Goal: Task Accomplishment & Management: Manage account settings

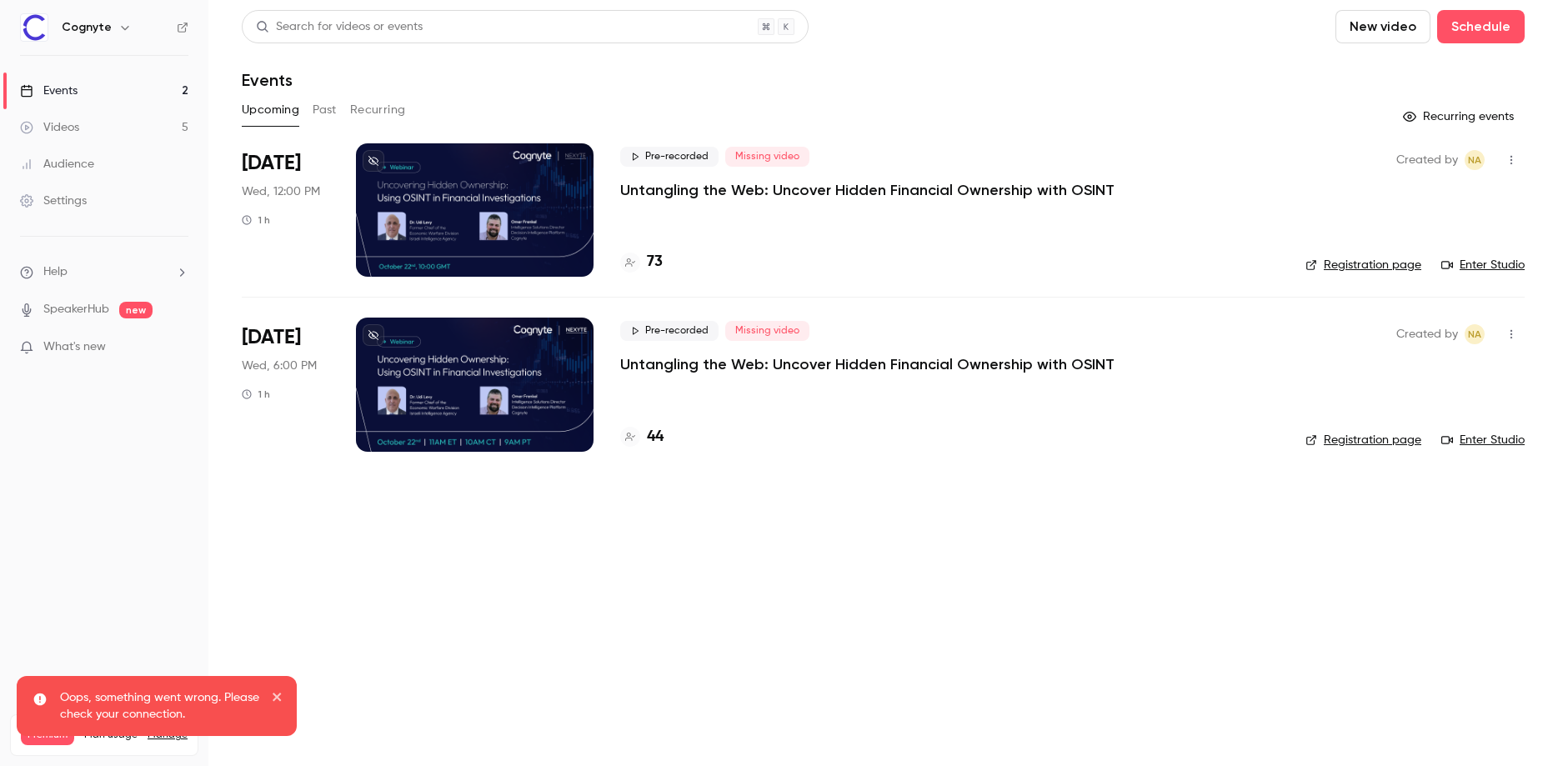
click at [773, 369] on p "Untangling the Web: Uncover Hidden Financial Ownership with OSINT" at bounding box center [867, 364] width 494 height 20
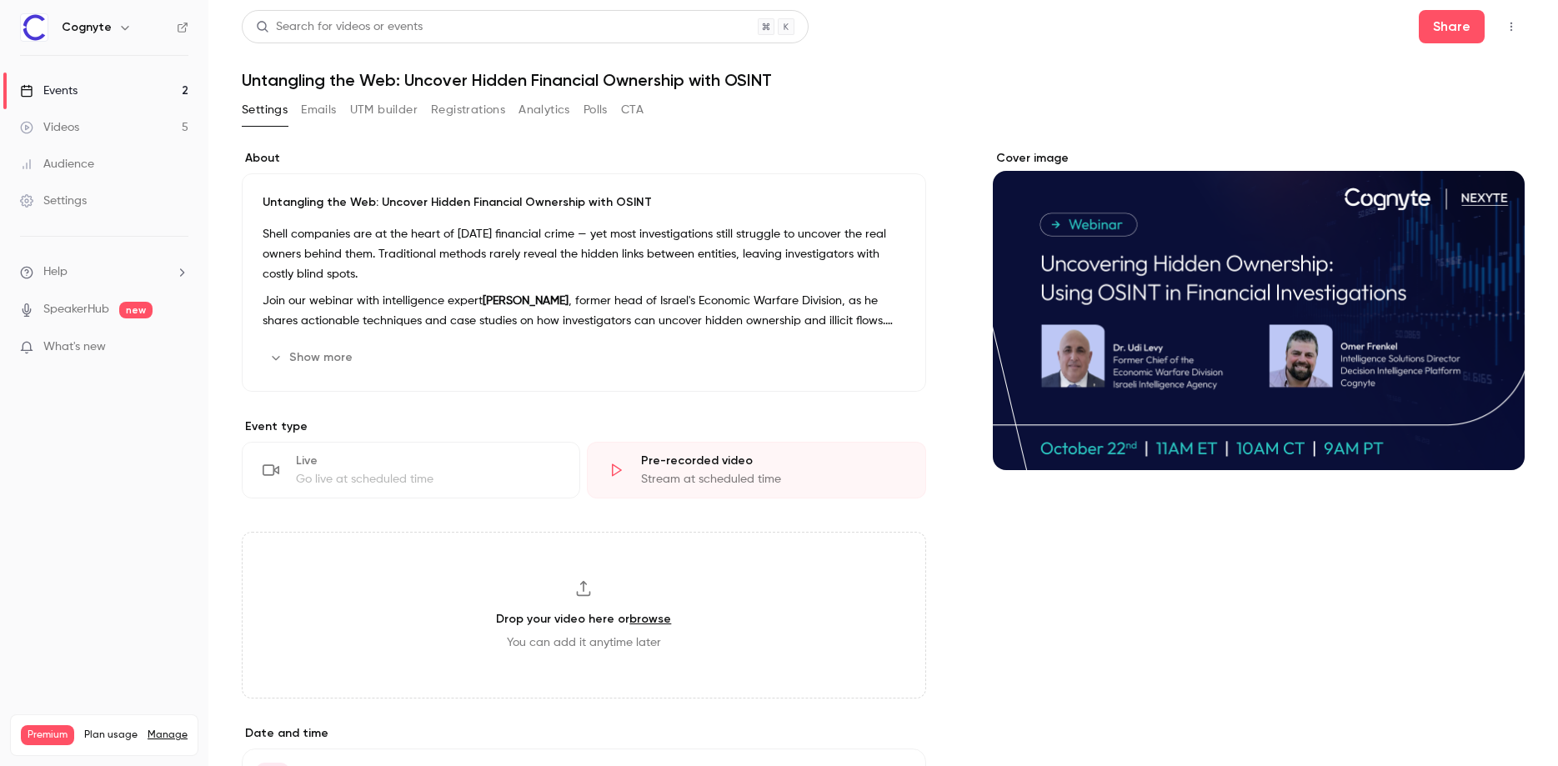
click at [535, 113] on button "Analytics" at bounding box center [544, 110] width 52 height 27
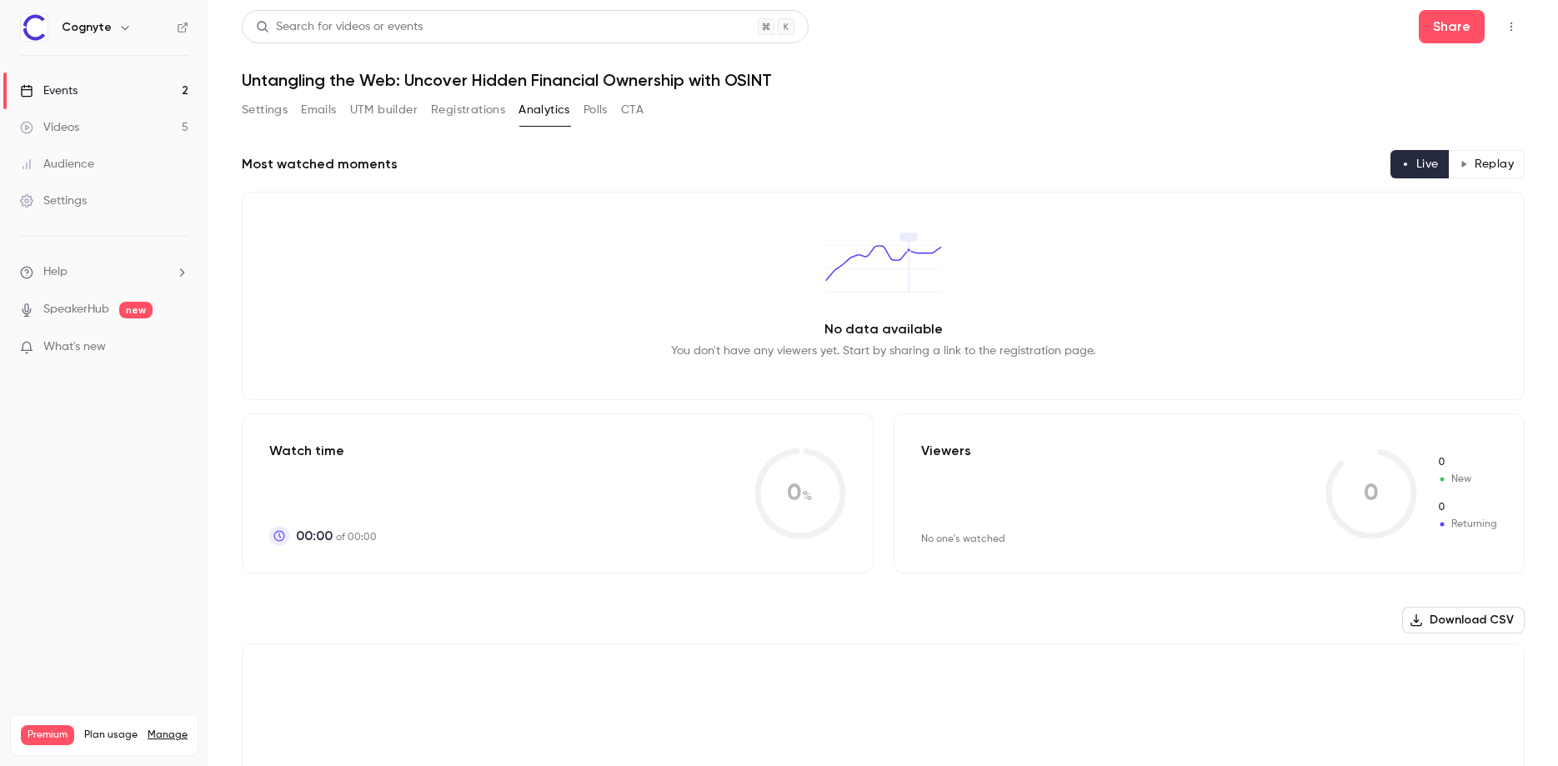
click at [449, 119] on button "Registrations" at bounding box center [468, 110] width 74 height 27
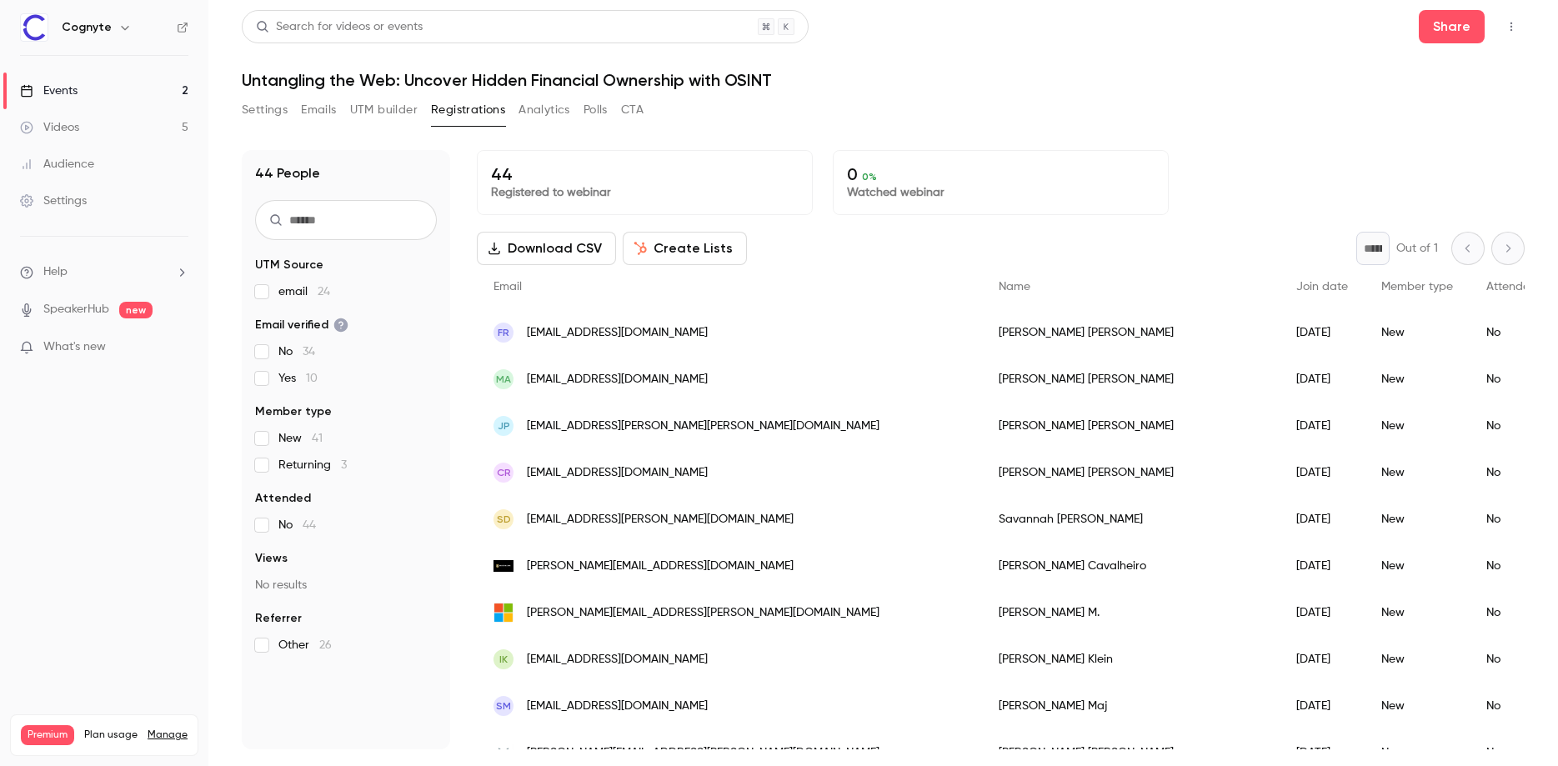
click at [1554, 332] on div "-" at bounding box center [1586, 332] width 64 height 47
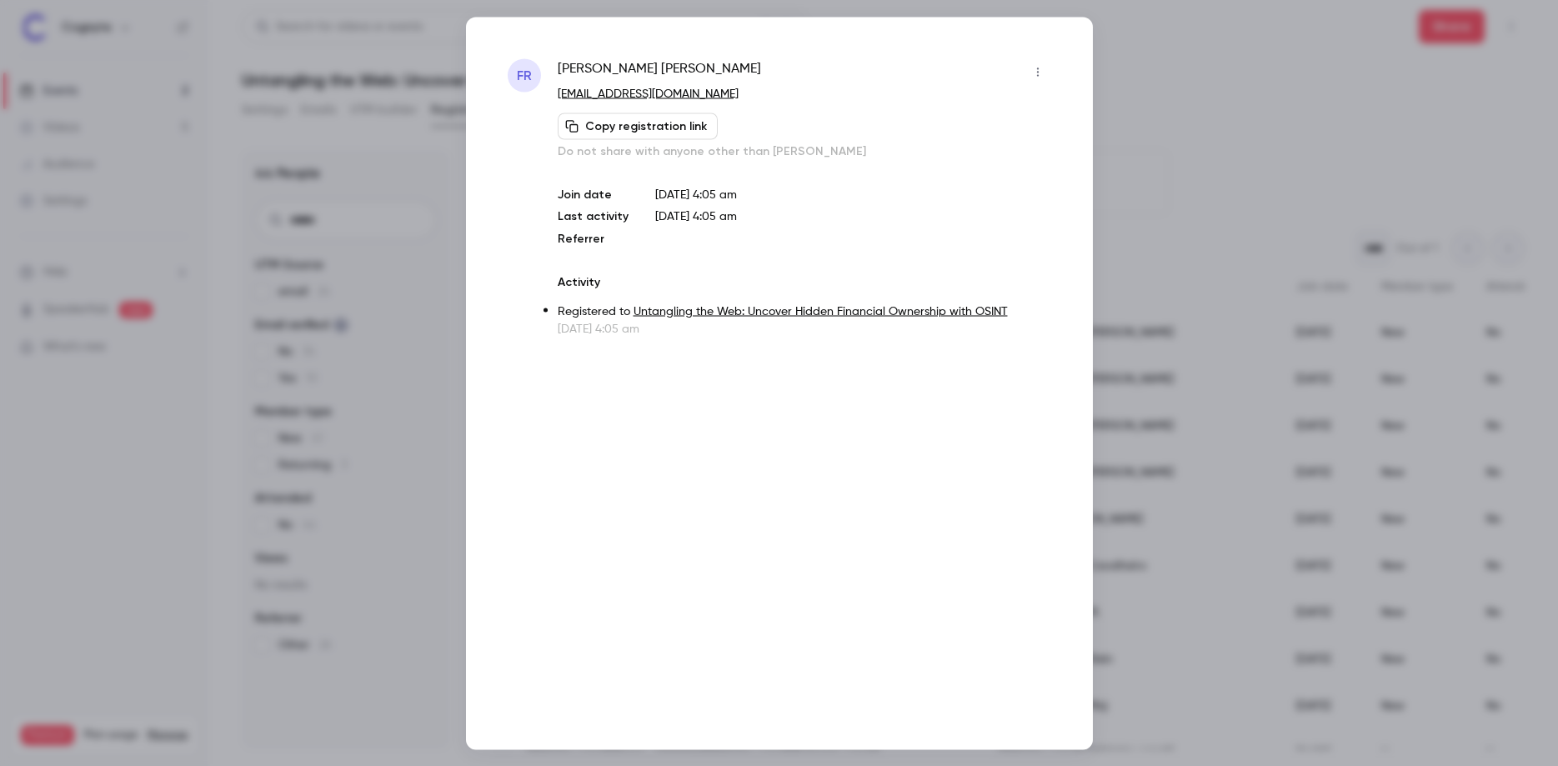
click at [649, 64] on div "[PERSON_NAME]" at bounding box center [804, 71] width 493 height 27
copy span "[PERSON_NAME]"
click at [1084, 50] on div "FR [PERSON_NAME] [PERSON_NAME][EMAIL_ADDRESS][DOMAIN_NAME] Copy registration li…" at bounding box center [779, 383] width 627 height 733
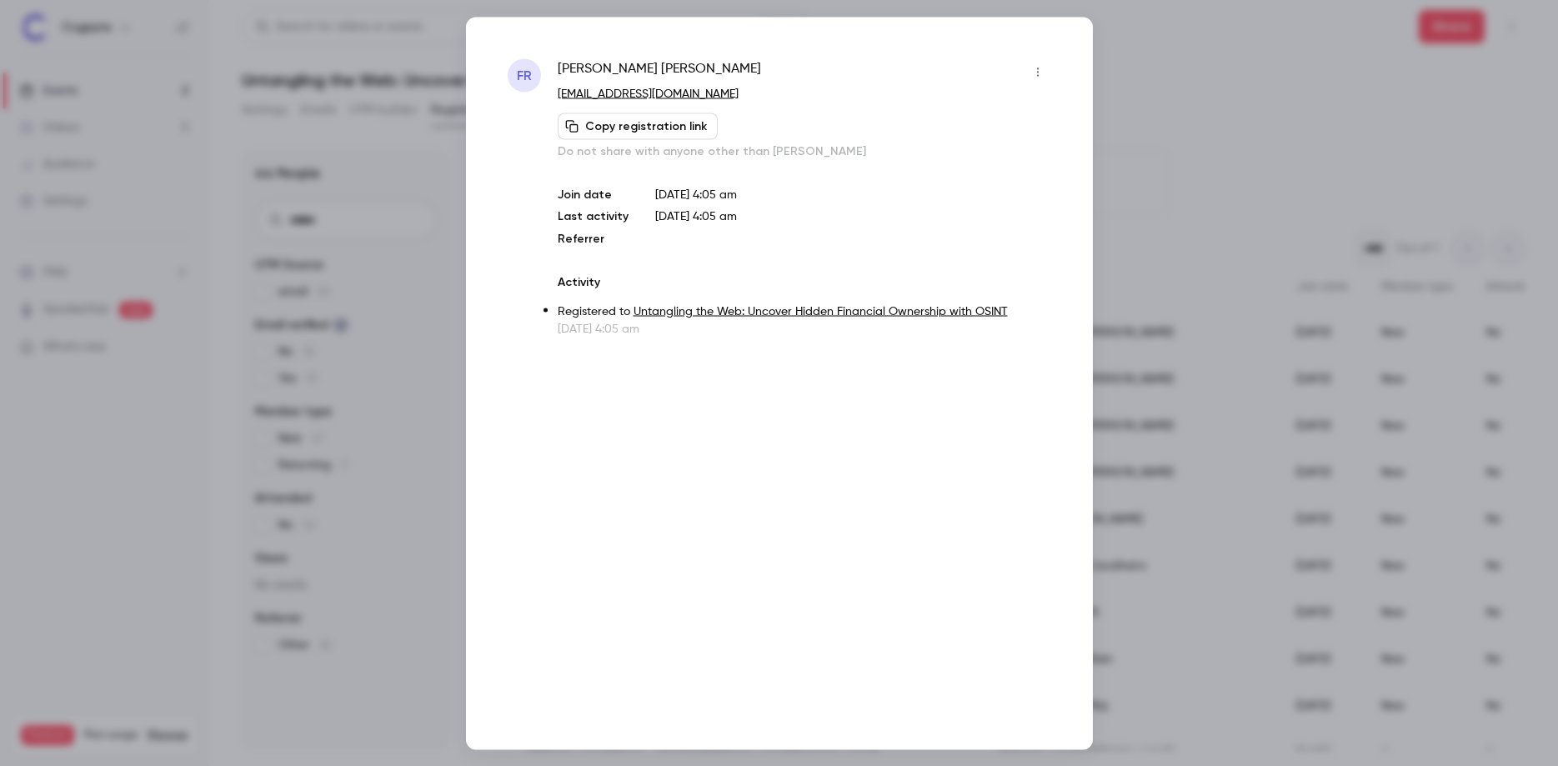
click at [303, 114] on div at bounding box center [779, 383] width 1558 height 766
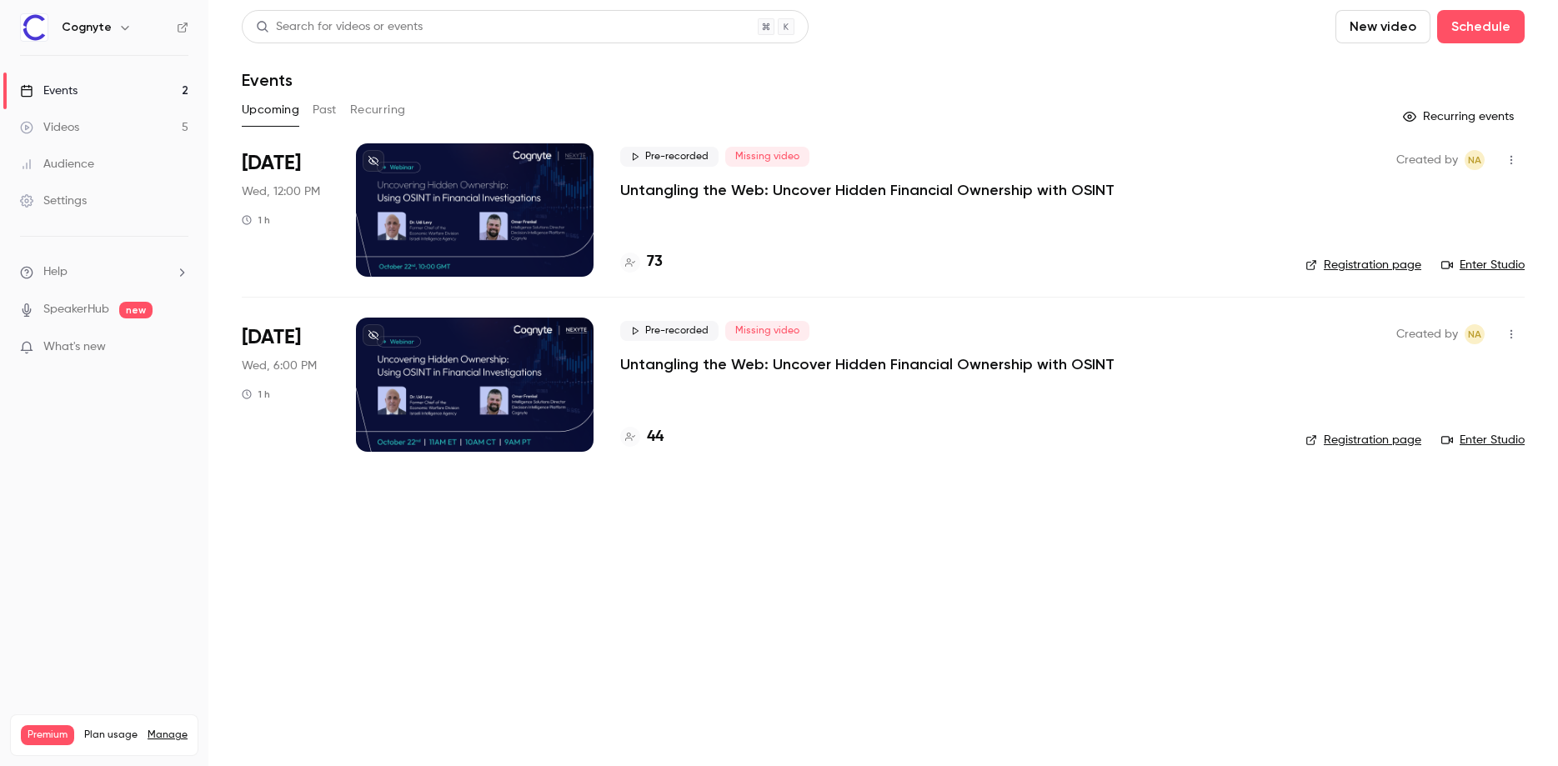
click at [441, 220] on div at bounding box center [475, 209] width 238 height 133
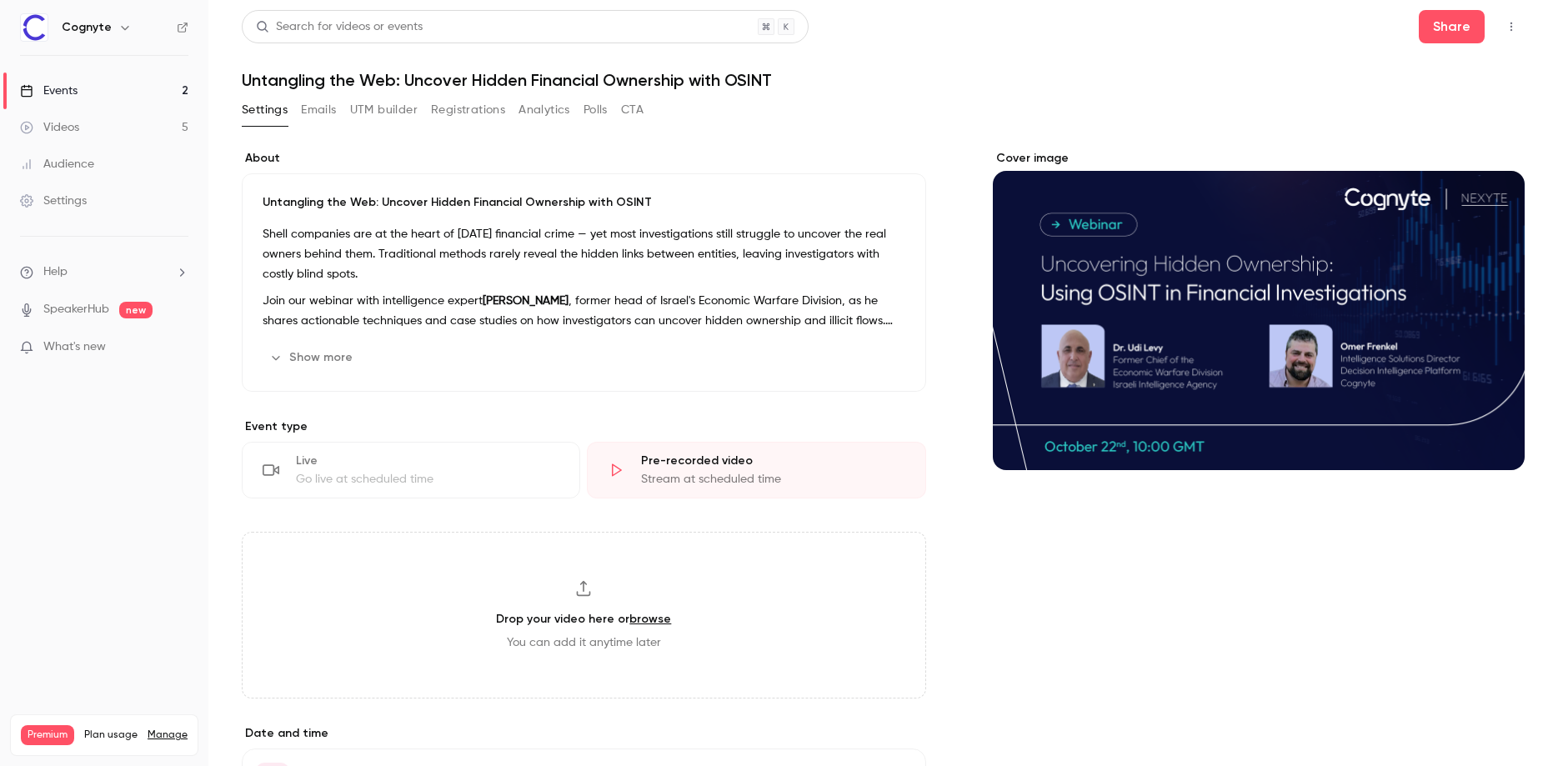
click at [472, 108] on button "Registrations" at bounding box center [468, 110] width 74 height 27
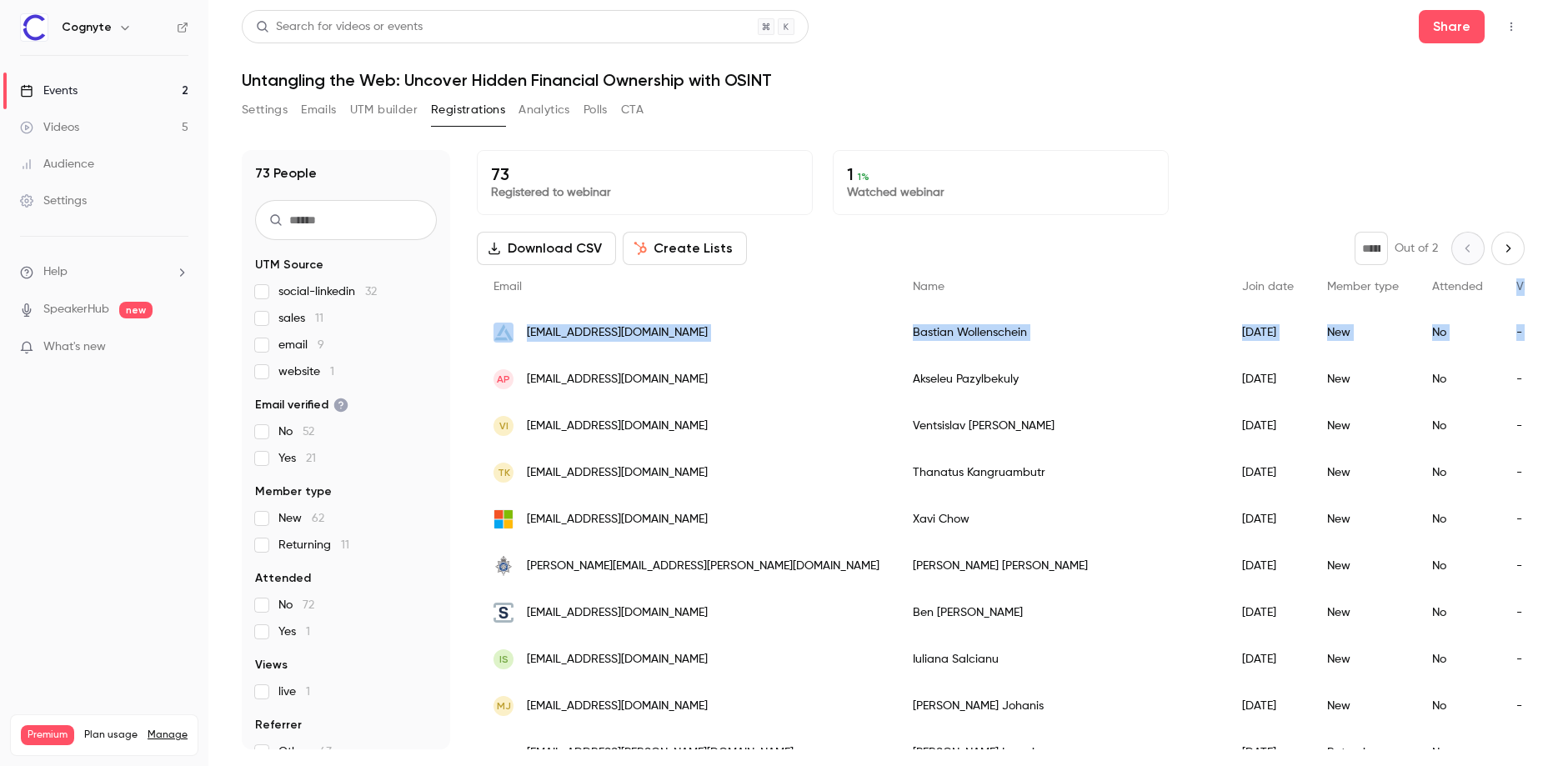
drag, startPoint x: 1405, startPoint y: 324, endPoint x: 1438, endPoint y: 278, distance: 57.4
click at [1225, 332] on div "[DATE]" at bounding box center [1267, 332] width 85 height 47
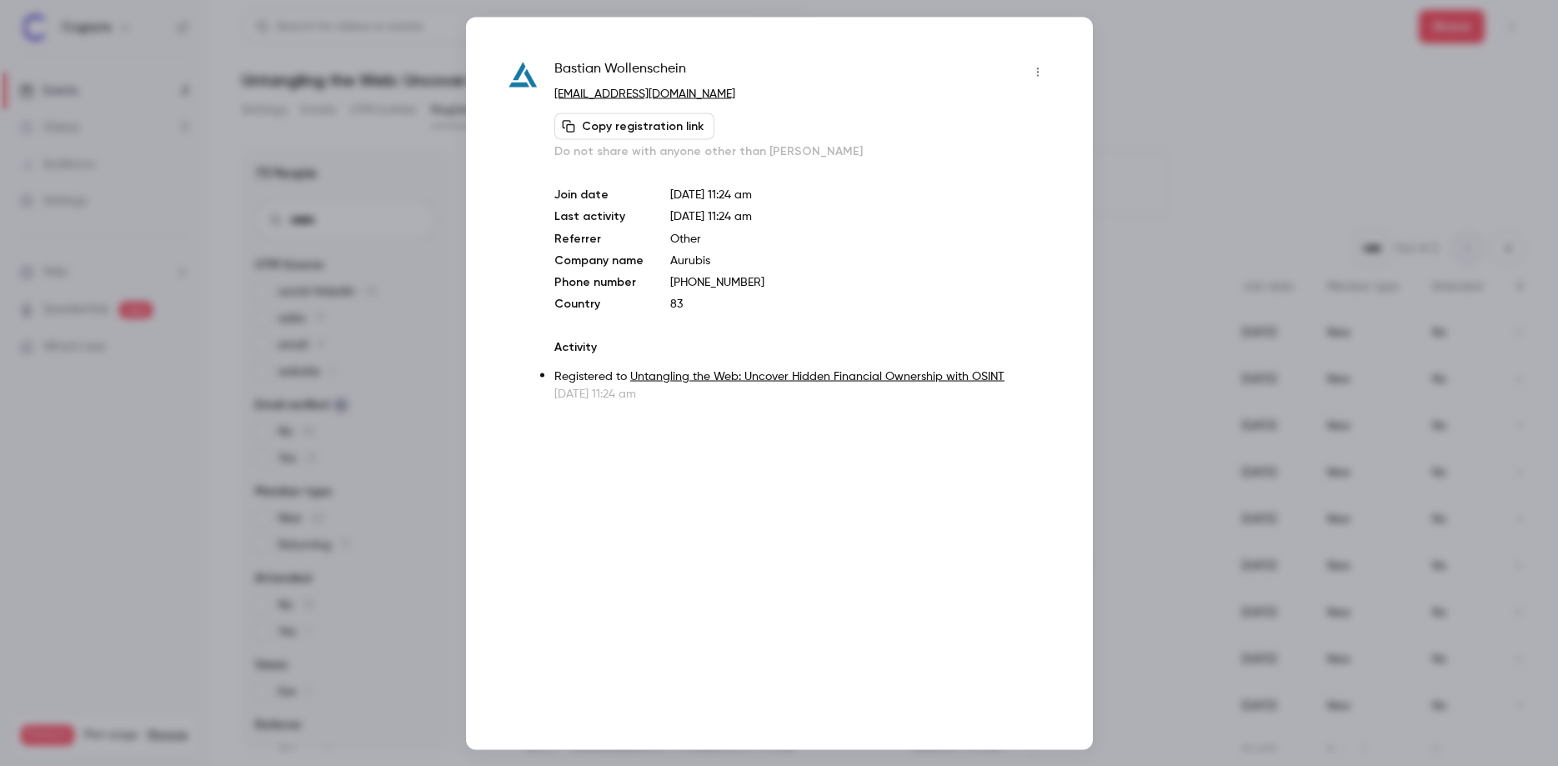
click at [1069, 45] on div "[PERSON_NAME] [EMAIL_ADDRESS][DOMAIN_NAME] Copy registration link Do not share …" at bounding box center [779, 383] width 627 height 733
click at [1261, 103] on div at bounding box center [779, 383] width 1558 height 766
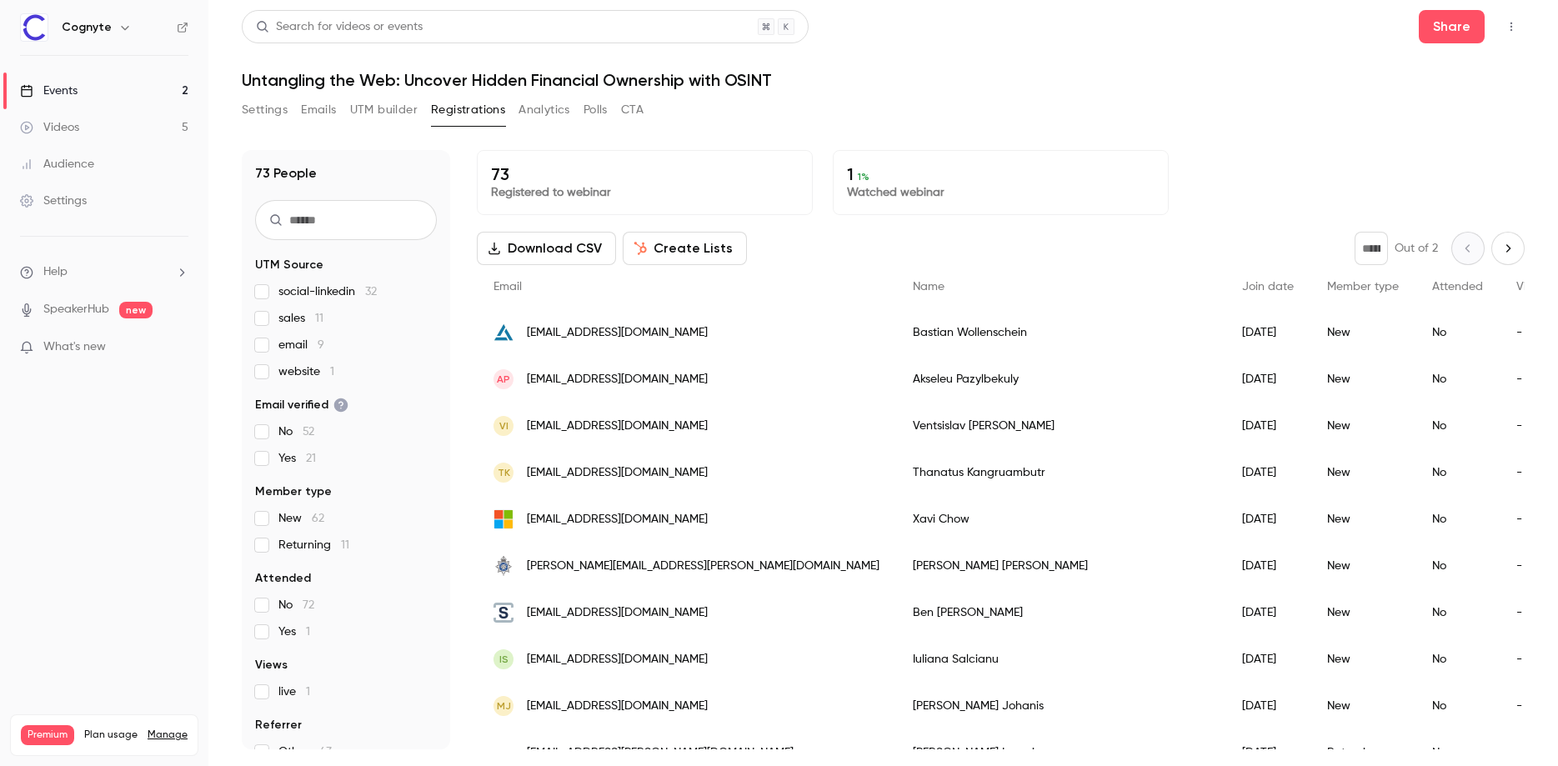
click at [695, 385] on div "AP [EMAIL_ADDRESS][DOMAIN_NAME]" at bounding box center [686, 379] width 419 height 47
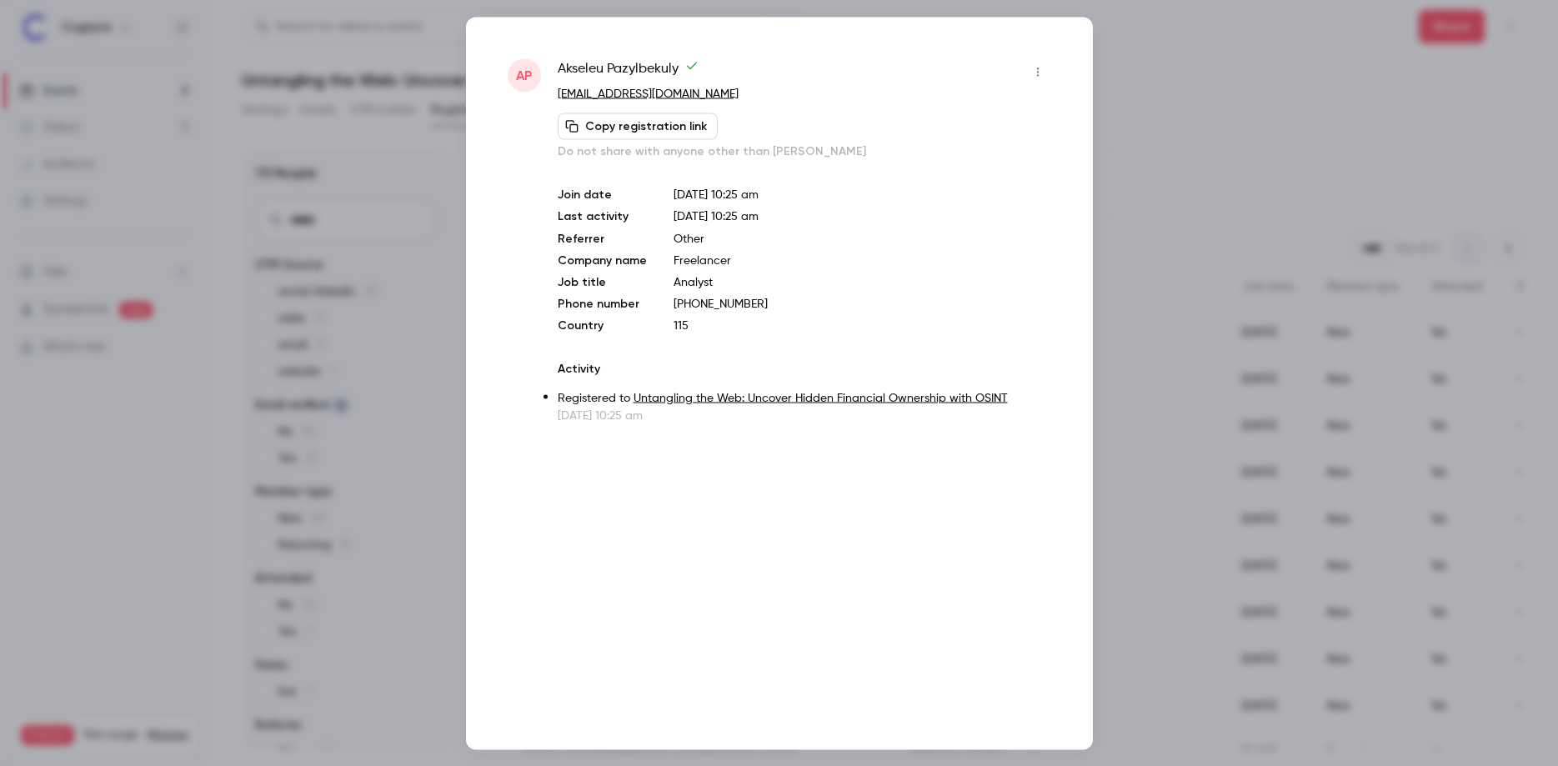
drag, startPoint x: 1332, startPoint y: 328, endPoint x: 1303, endPoint y: 335, distance: 30.1
click at [1331, 328] on div at bounding box center [779, 383] width 1558 height 766
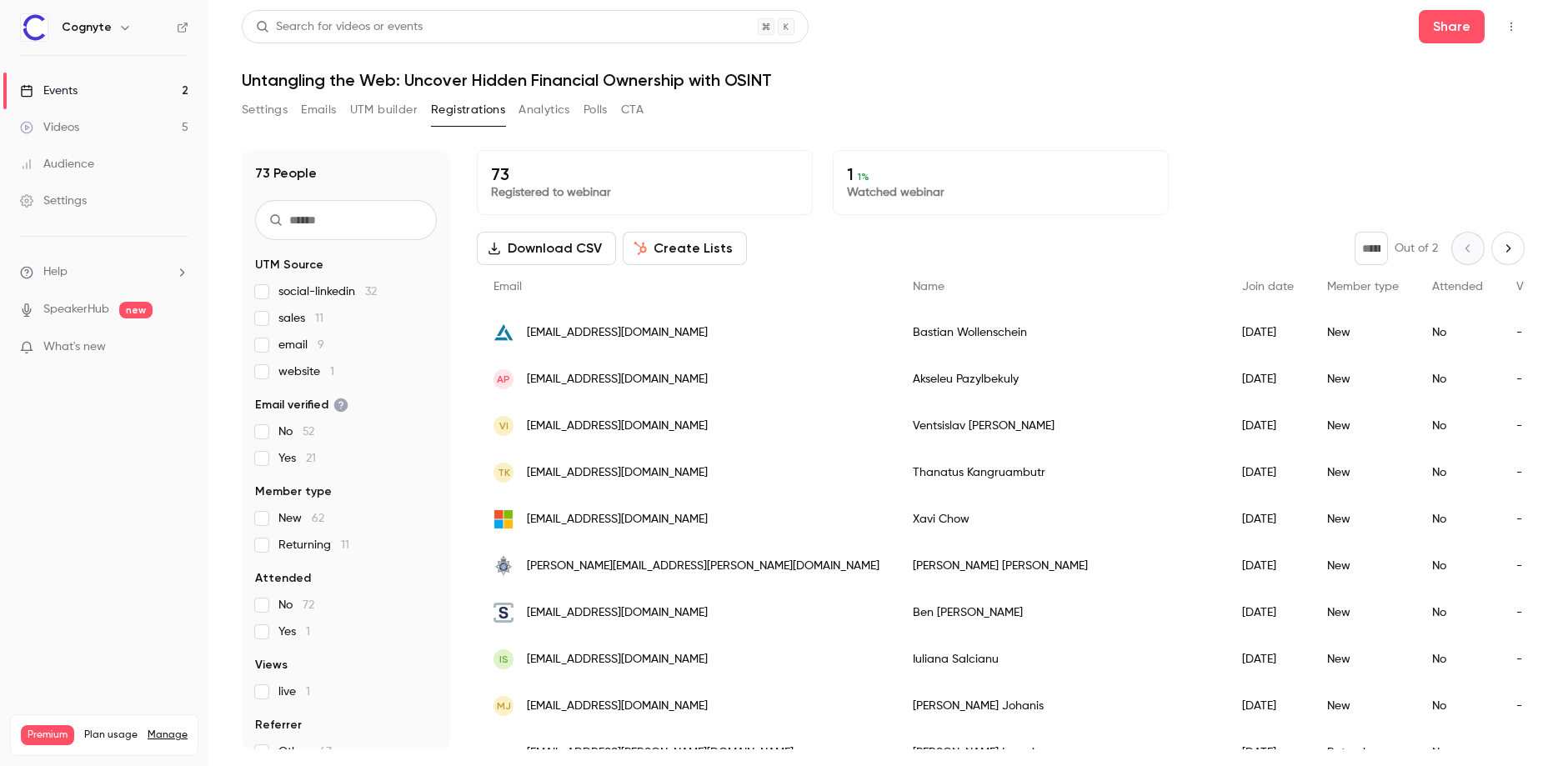
click at [1310, 428] on div "New" at bounding box center [1362, 426] width 105 height 47
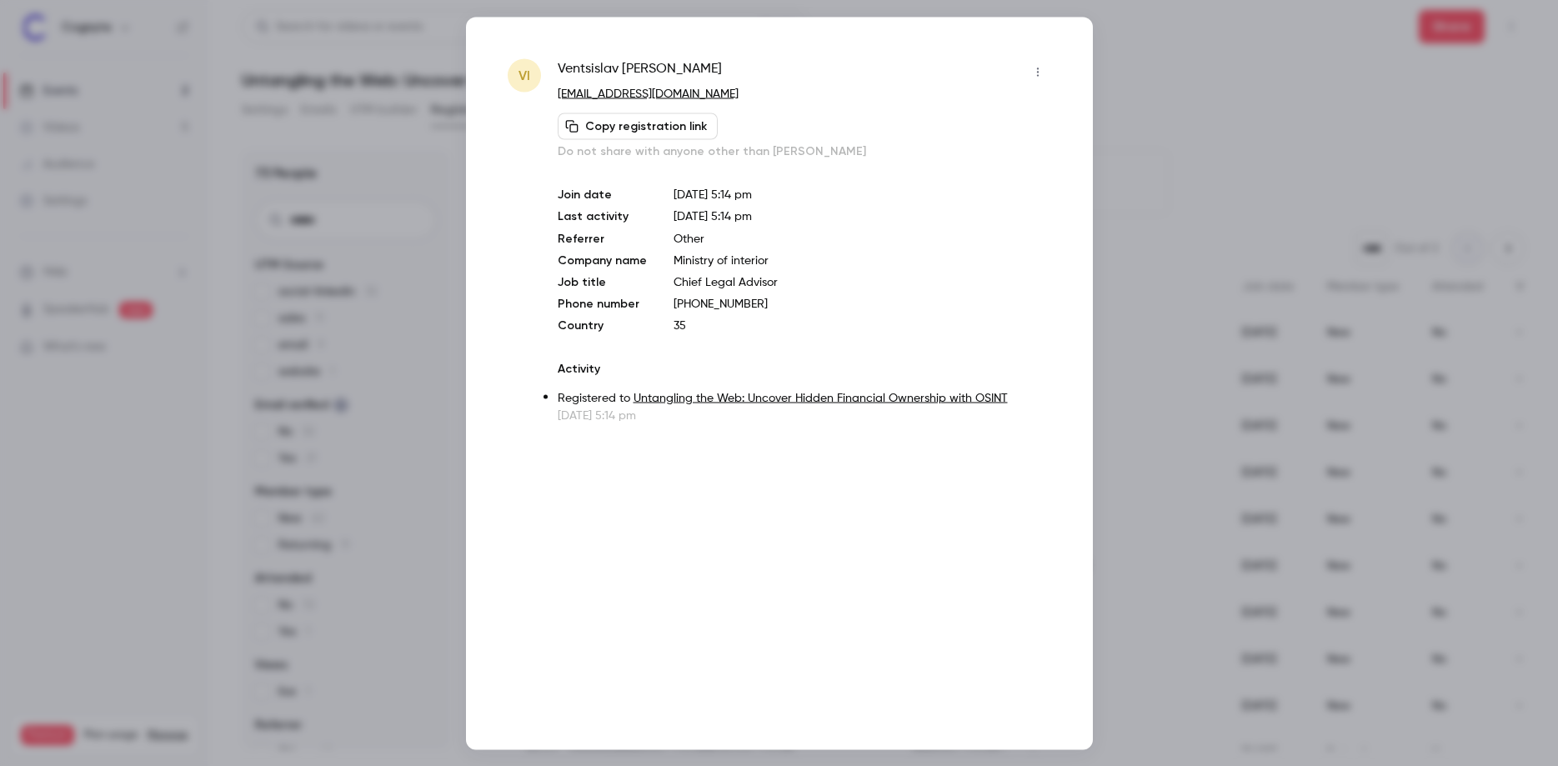
click at [1236, 425] on div at bounding box center [779, 383] width 1558 height 766
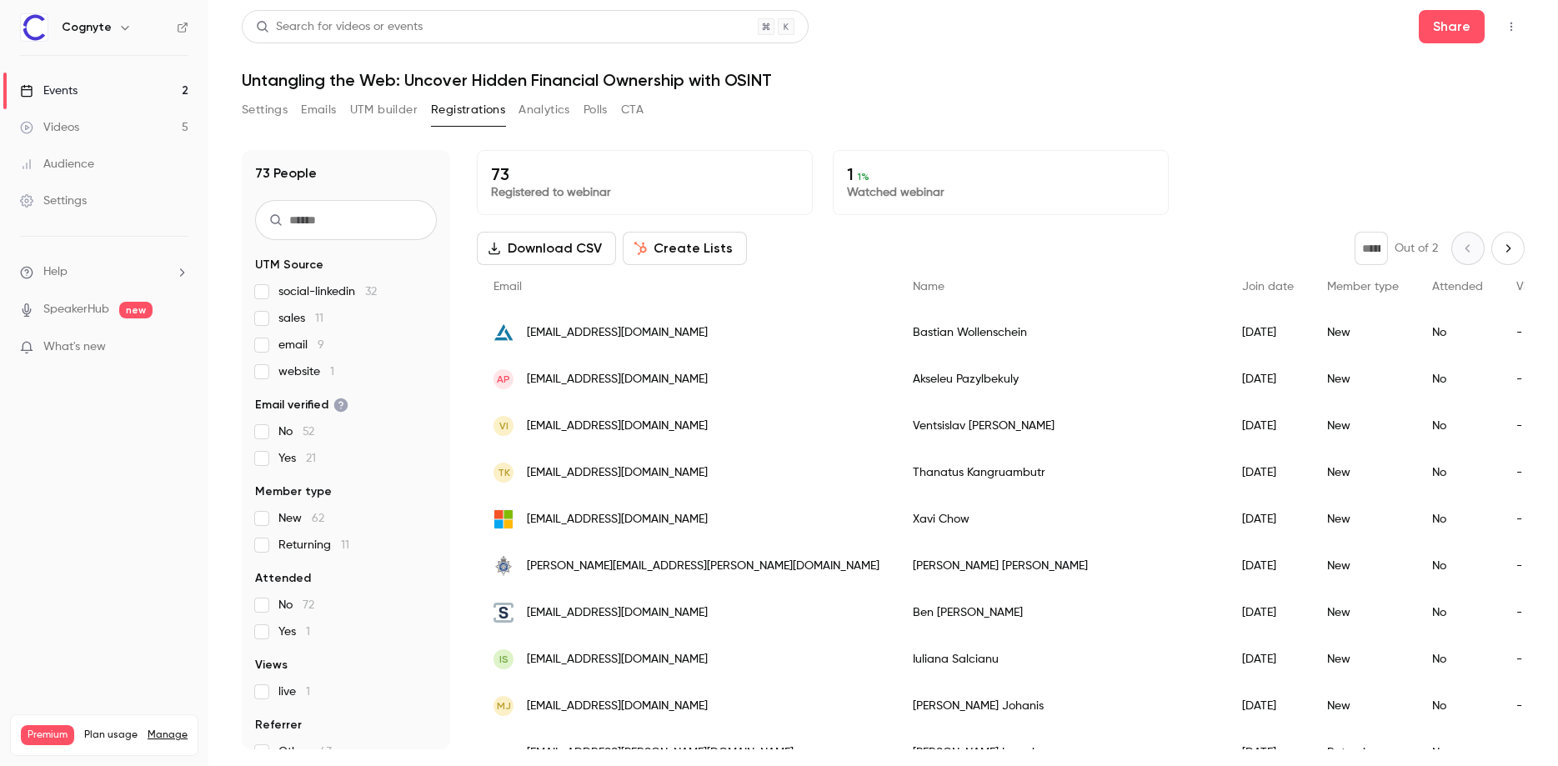
click at [1310, 467] on div "New" at bounding box center [1362, 472] width 105 height 47
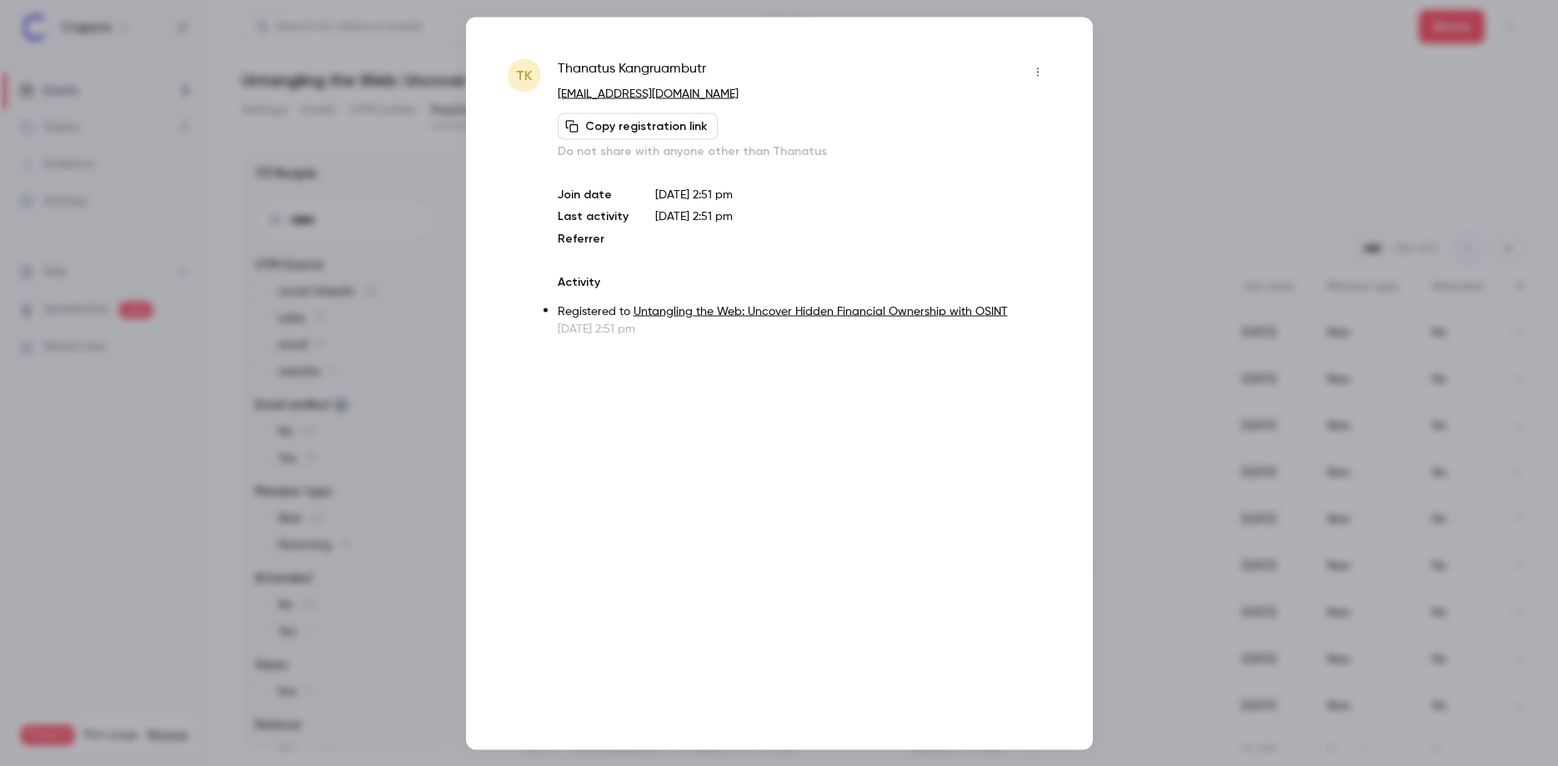
click at [1277, 482] on div at bounding box center [779, 383] width 1558 height 766
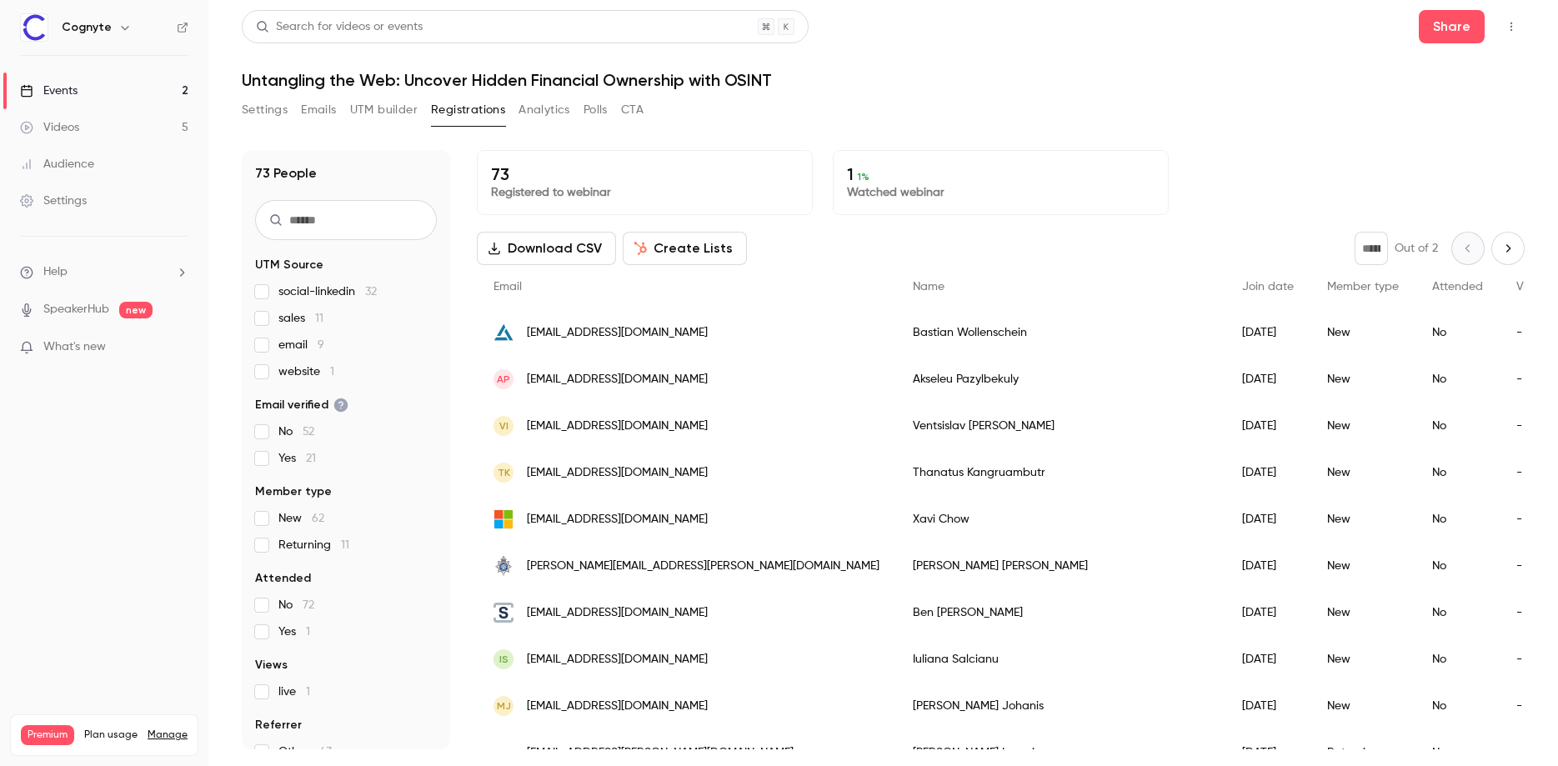
click at [1415, 519] on div "No" at bounding box center [1457, 519] width 84 height 47
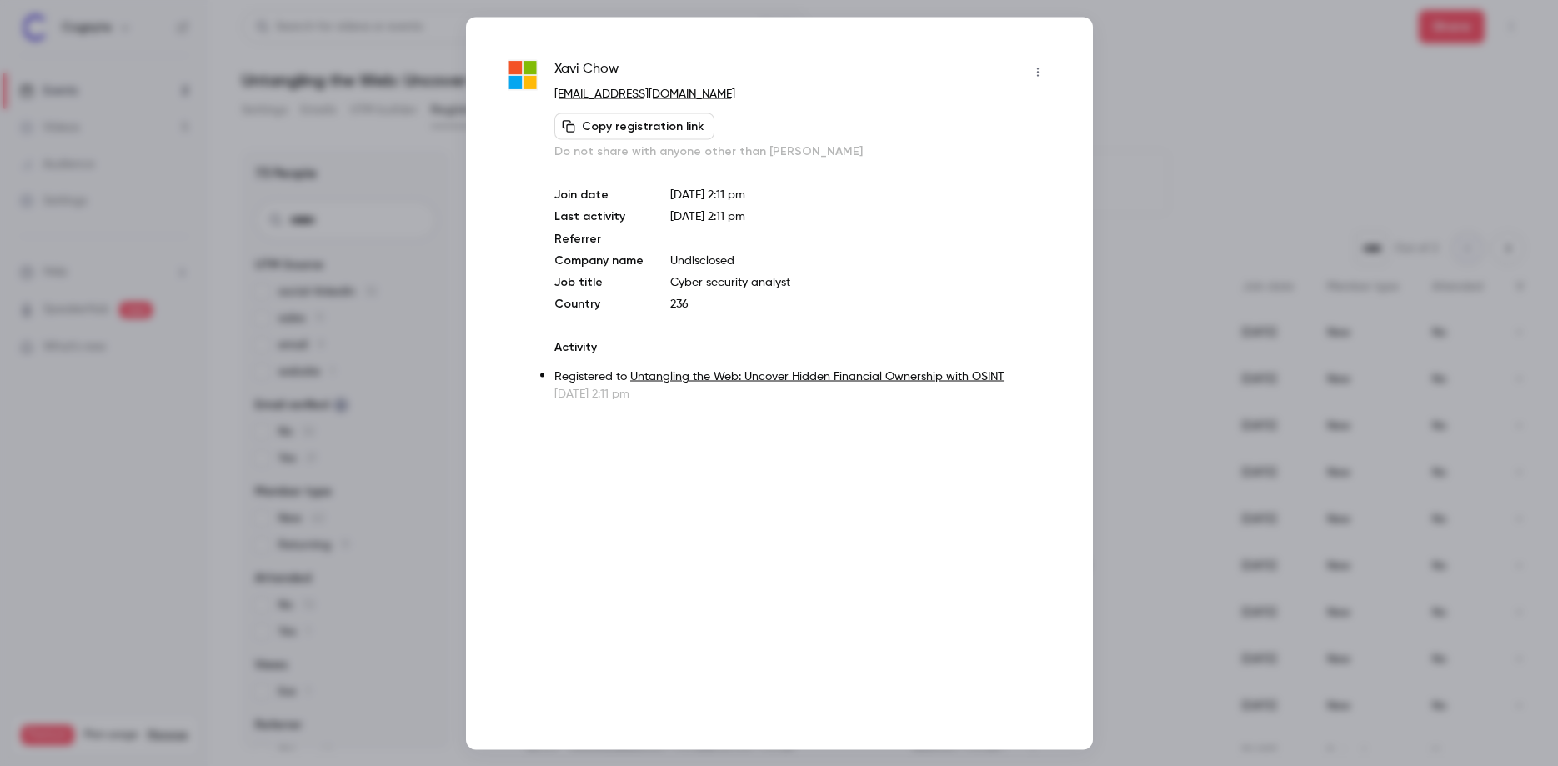
click at [1339, 481] on div at bounding box center [779, 383] width 1558 height 766
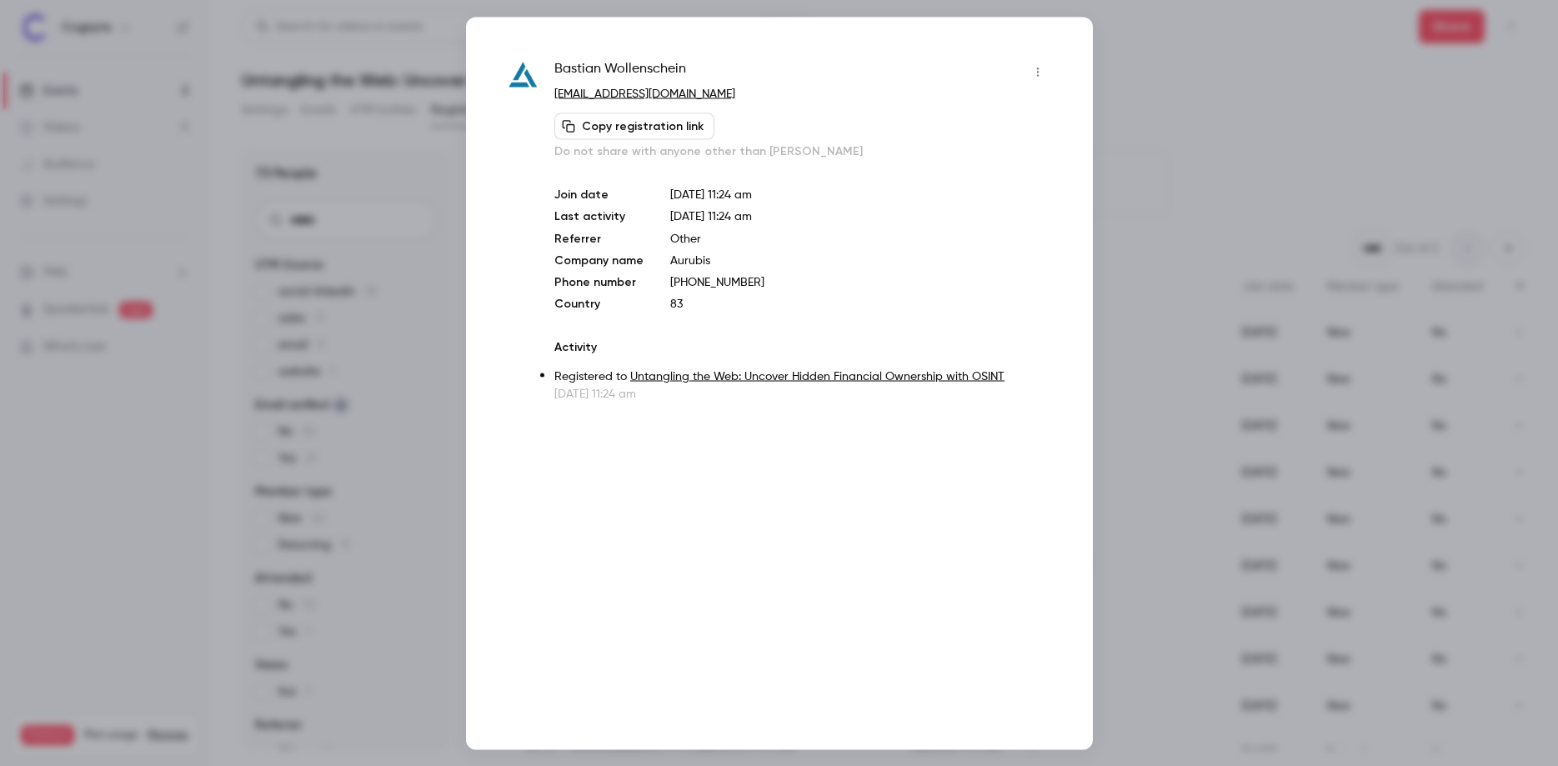
click at [682, 263] on p "Aurubis" at bounding box center [860, 260] width 380 height 17
click at [1044, 67] on button "button" at bounding box center [1037, 71] width 27 height 27
click at [1212, 79] on div at bounding box center [779, 383] width 1558 height 766
click at [1161, 107] on div at bounding box center [779, 383] width 1558 height 766
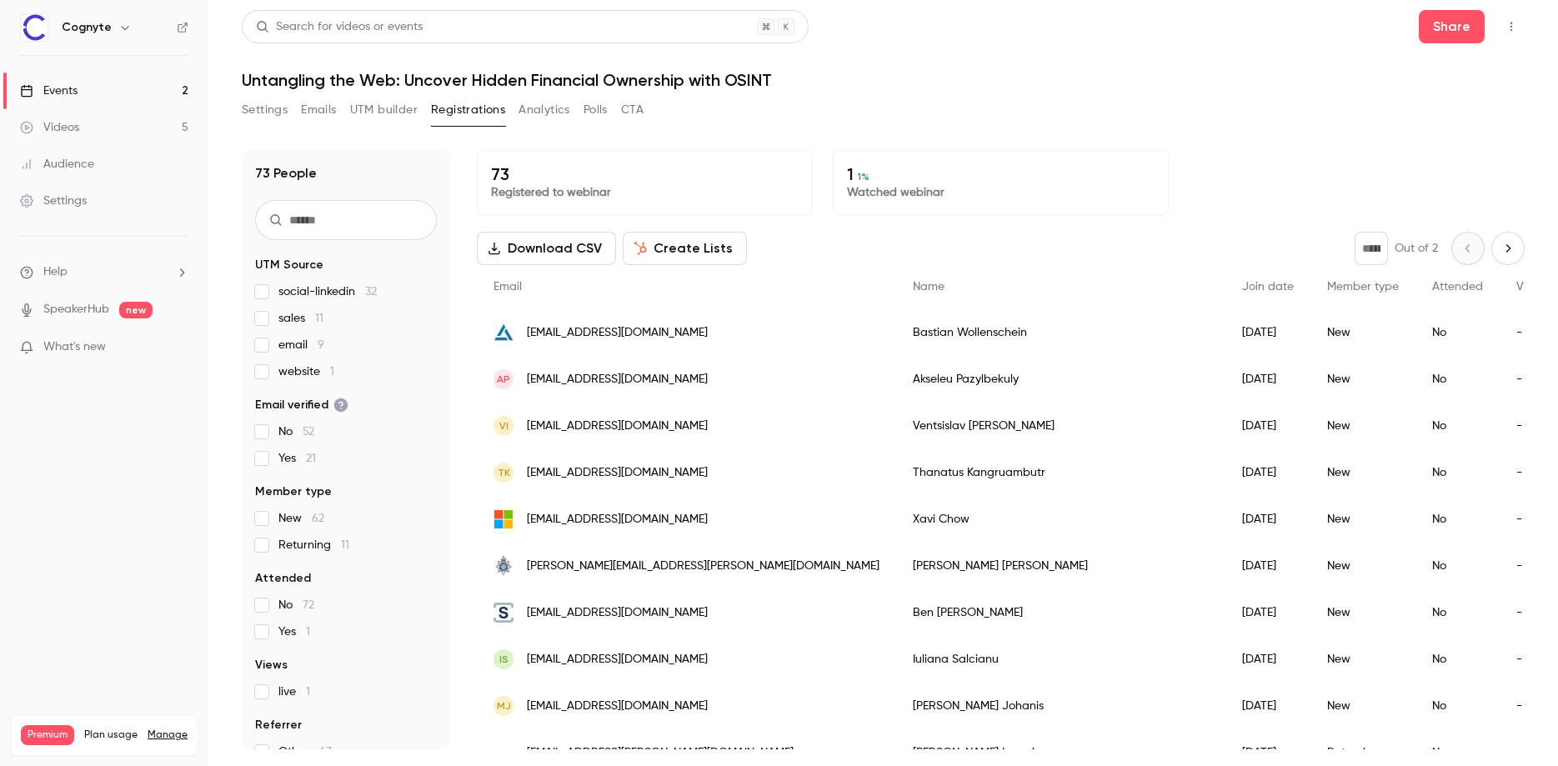
click at [720, 381] on div "AP [EMAIL_ADDRESS][DOMAIN_NAME]" at bounding box center [686, 379] width 419 height 47
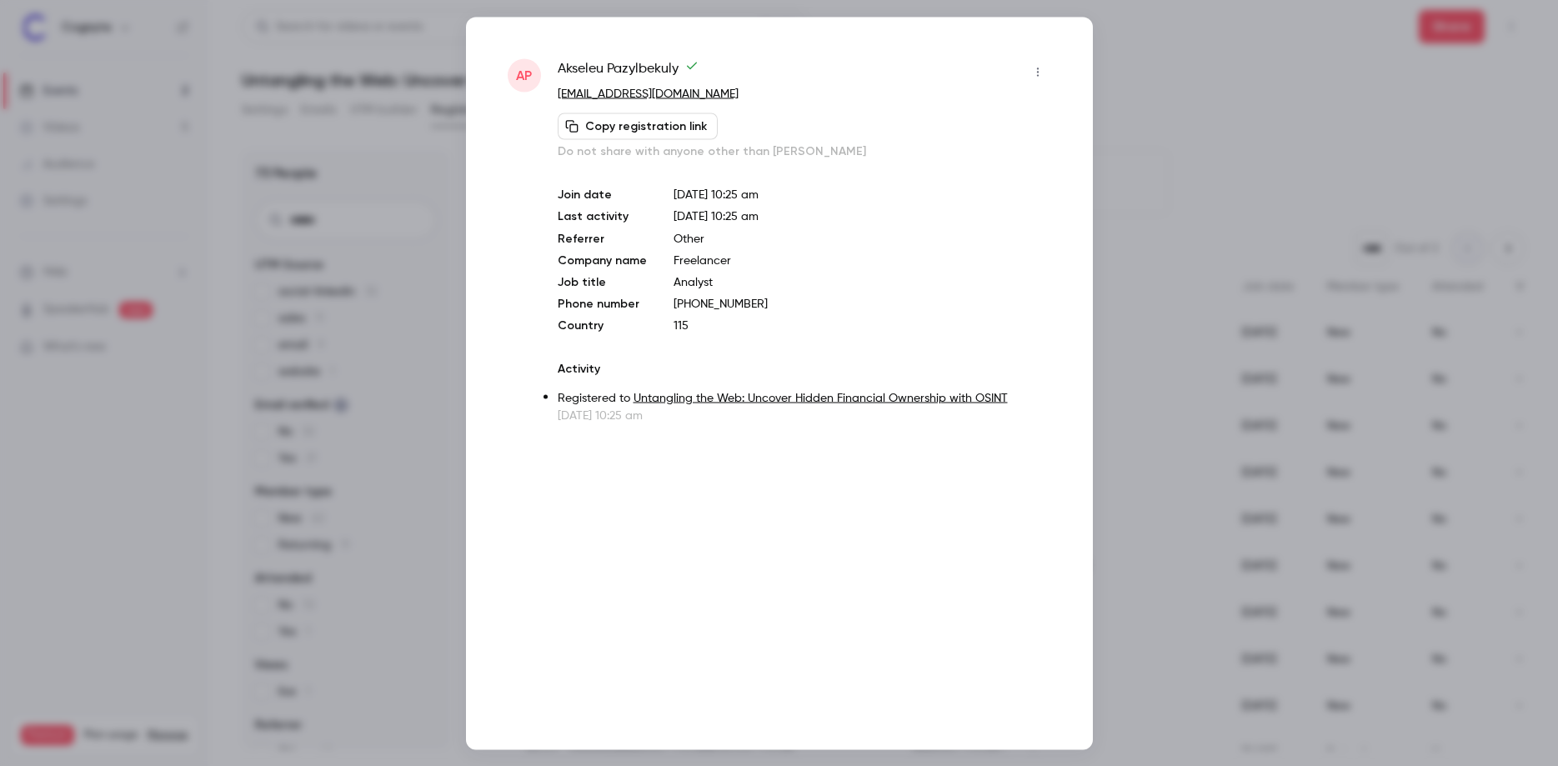
click at [1169, 219] on div at bounding box center [779, 383] width 1558 height 766
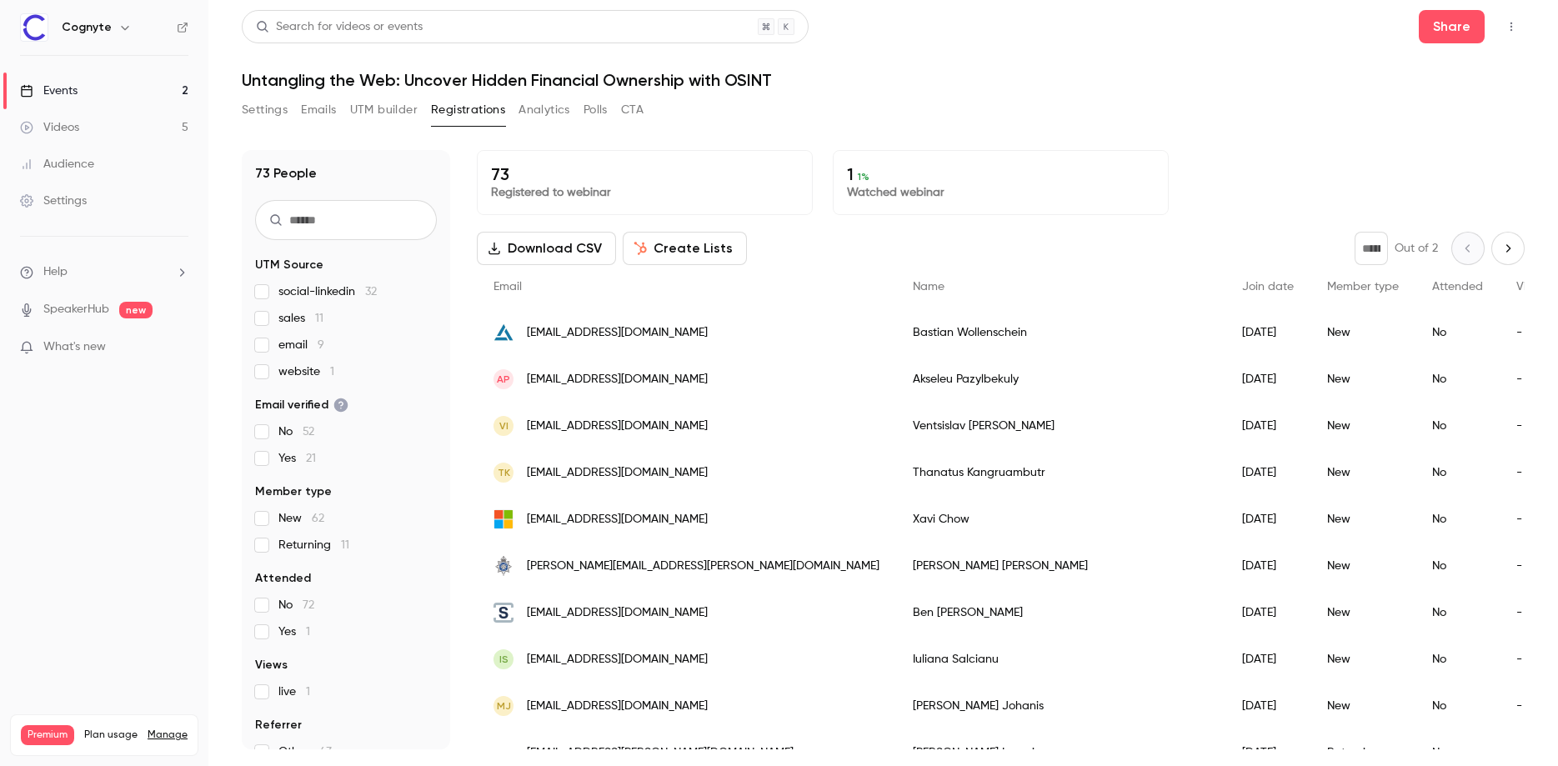
click at [896, 422] on div "[PERSON_NAME]" at bounding box center [1060, 426] width 329 height 47
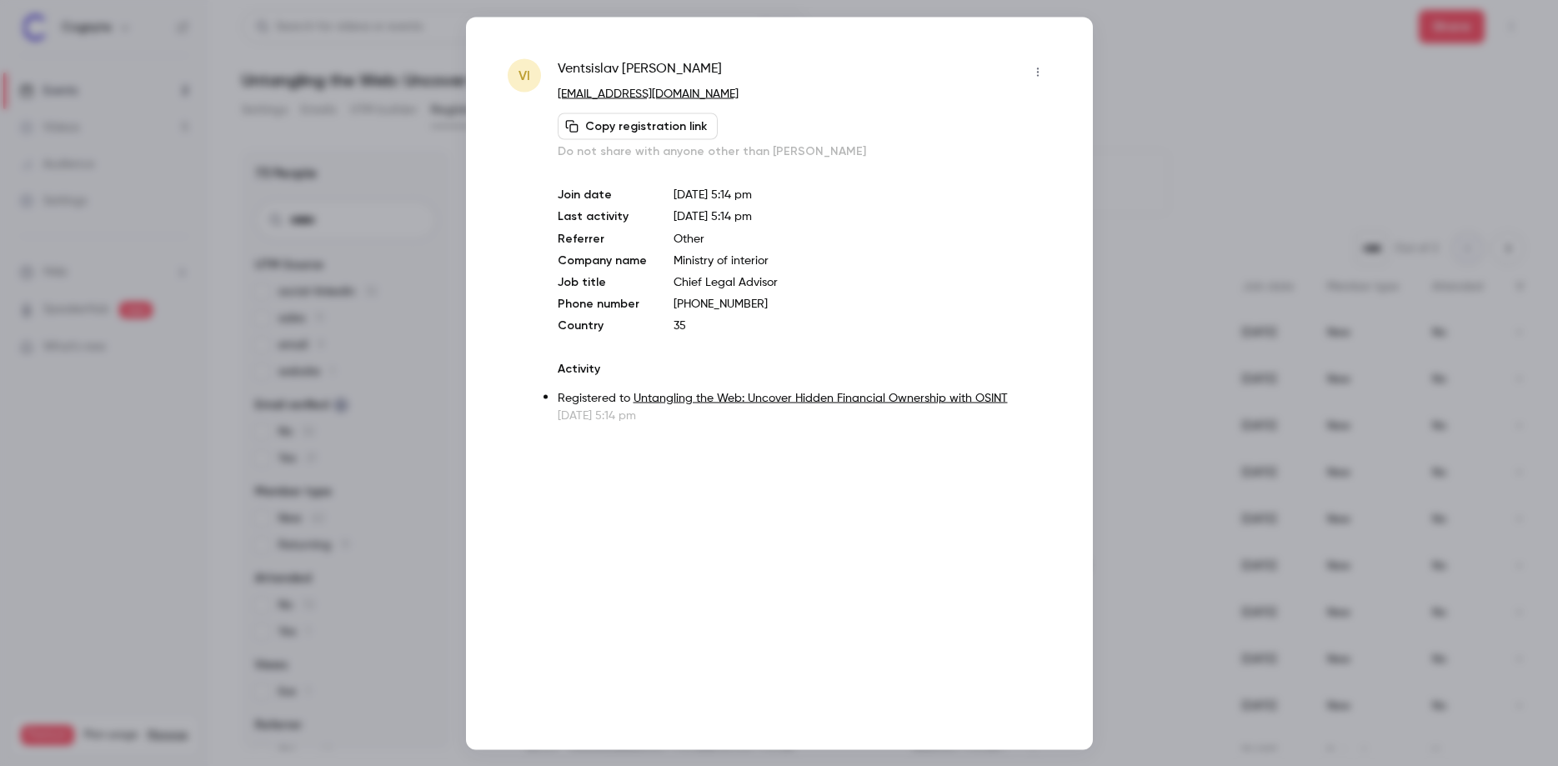
click at [1198, 208] on div at bounding box center [779, 383] width 1558 height 766
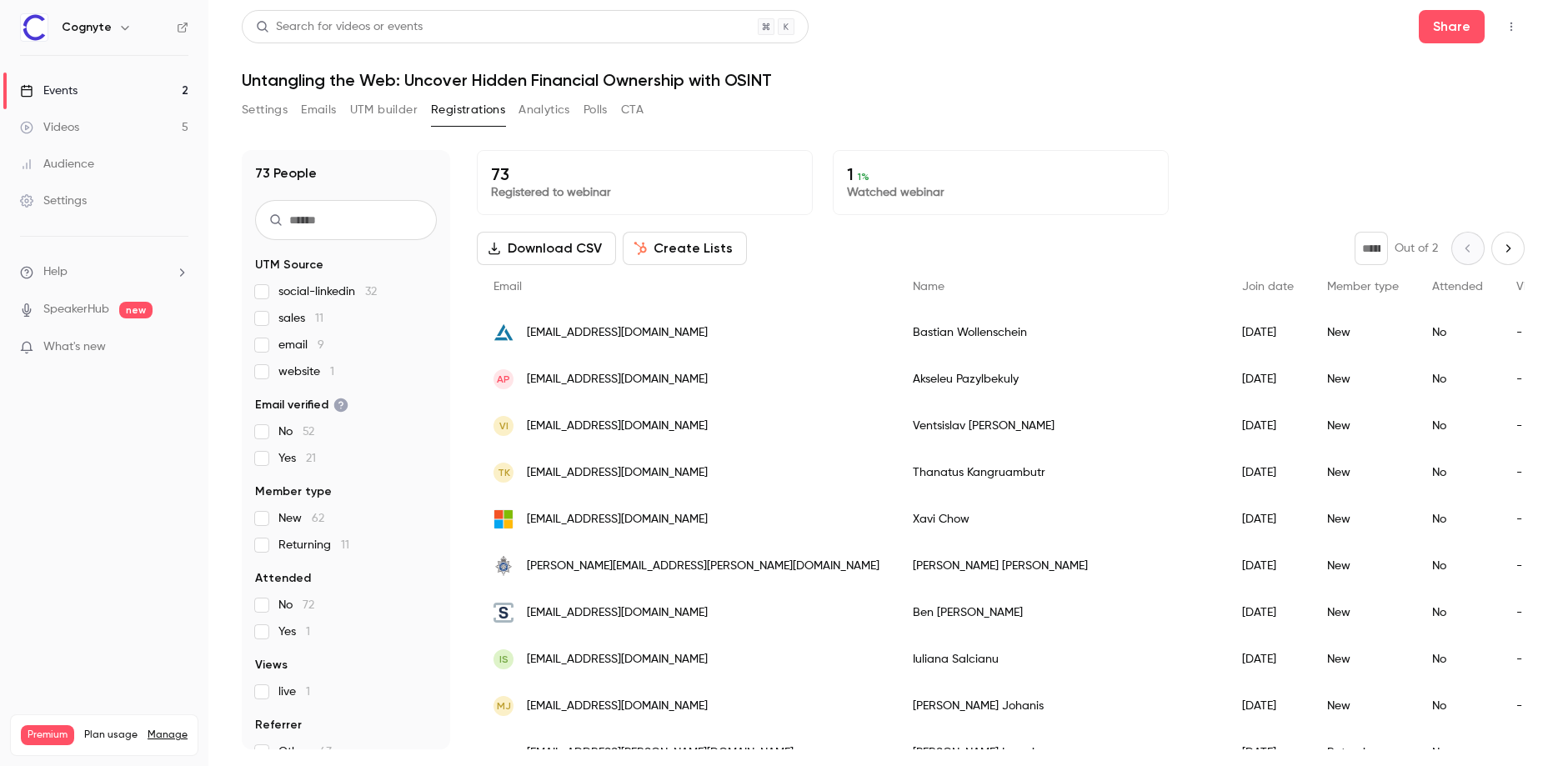
click at [1310, 434] on div "New" at bounding box center [1362, 426] width 105 height 47
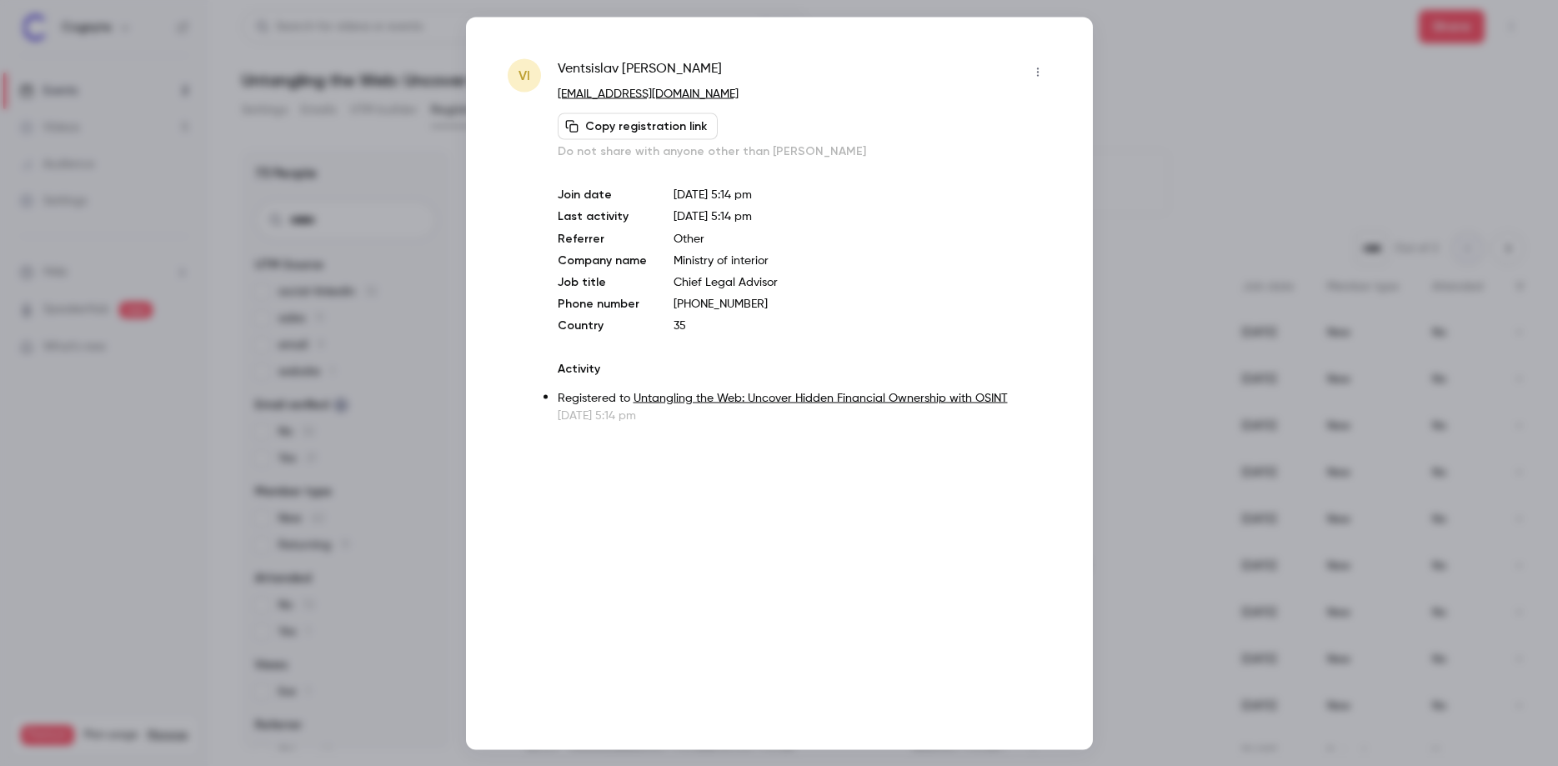
click at [1253, 66] on div at bounding box center [779, 383] width 1558 height 766
